Goal: Navigation & Orientation: Find specific page/section

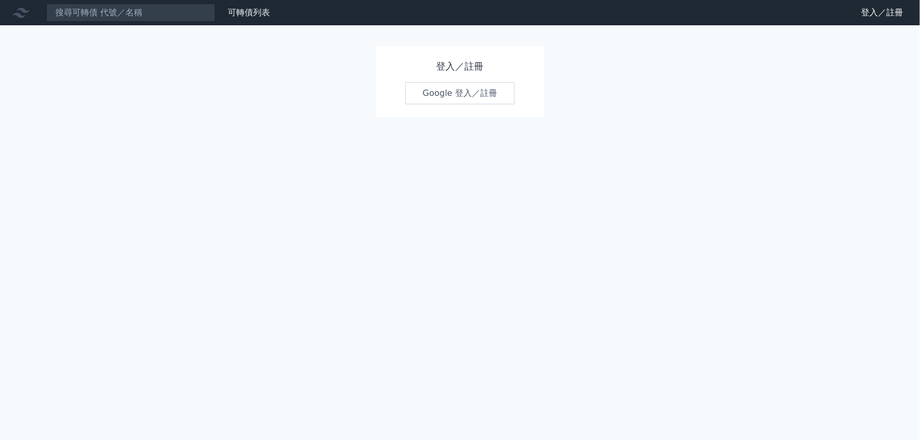
click at [439, 92] on link "Google 登入／註冊" at bounding box center [460, 93] width 110 height 22
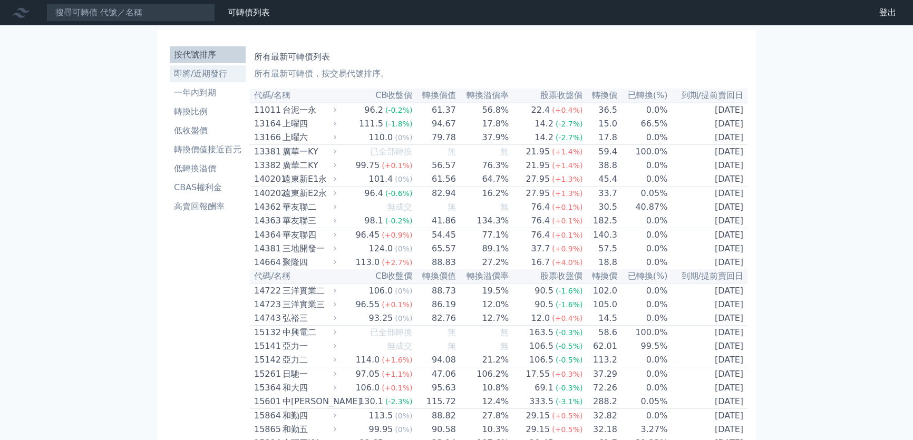
click at [201, 72] on li "即將/近期發行" at bounding box center [208, 73] width 76 height 13
